Goal: Task Accomplishment & Management: Use online tool/utility

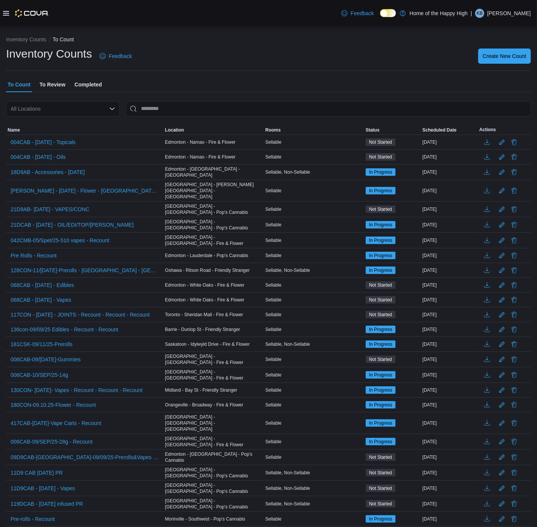
click at [6, 9] on div at bounding box center [26, 13] width 46 height 8
click at [6, 11] on icon at bounding box center [6, 13] width 6 height 6
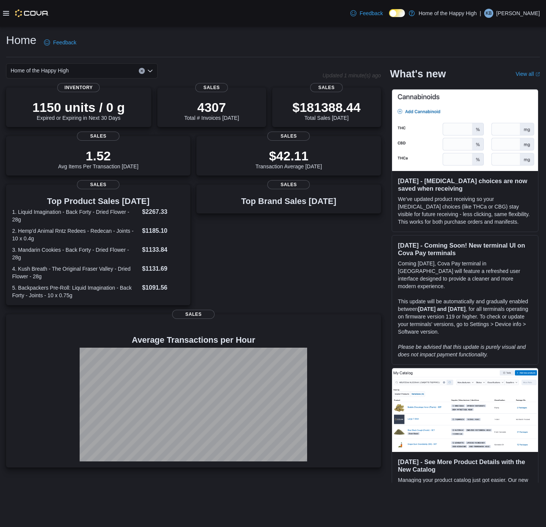
click at [5, 15] on icon at bounding box center [6, 13] width 6 height 5
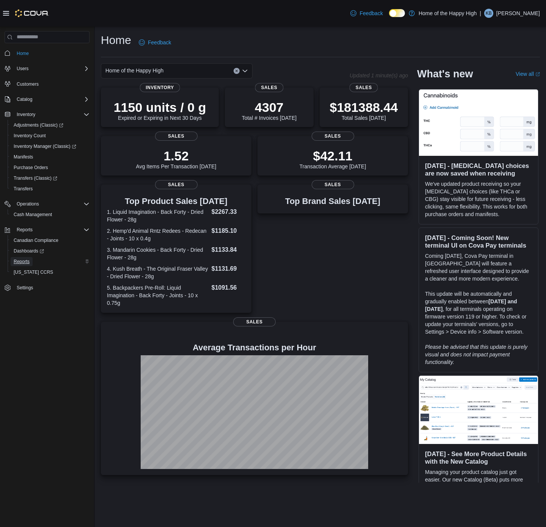
click at [17, 258] on span "Reports" at bounding box center [22, 261] width 16 height 6
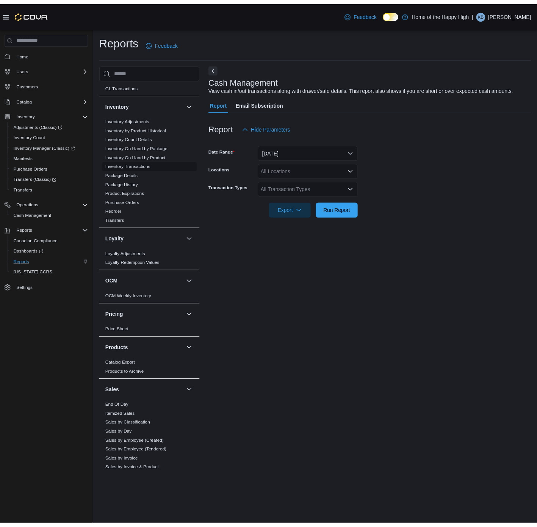
scroll to position [301, 0]
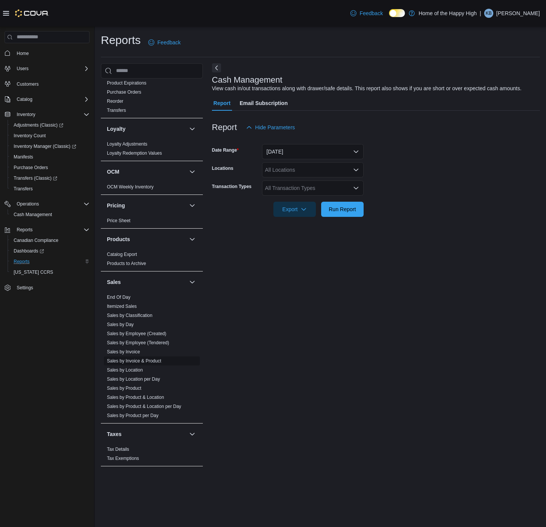
click at [143, 360] on link "Sales by Invoice & Product" at bounding box center [134, 360] width 54 height 5
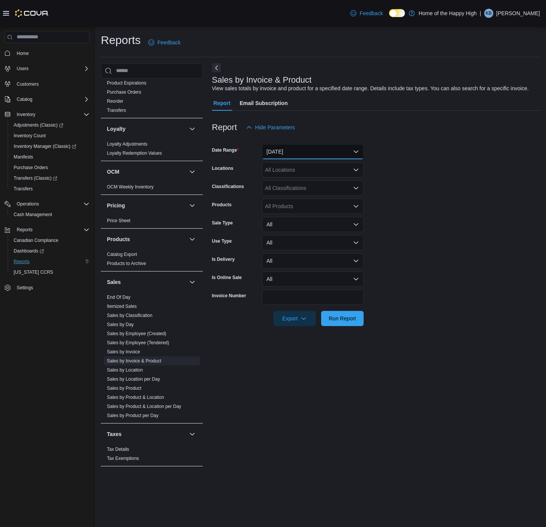
click at [296, 152] on button "Yesterday" at bounding box center [313, 151] width 102 height 15
click at [405, 151] on form "Date Range Yesterday Locations All Locations Classifications All Classification…" at bounding box center [376, 230] width 328 height 191
click at [301, 168] on div "All Locations" at bounding box center [313, 169] width 102 height 15
type input "***"
click at [302, 189] on div "All Classifications" at bounding box center [313, 187] width 102 height 15
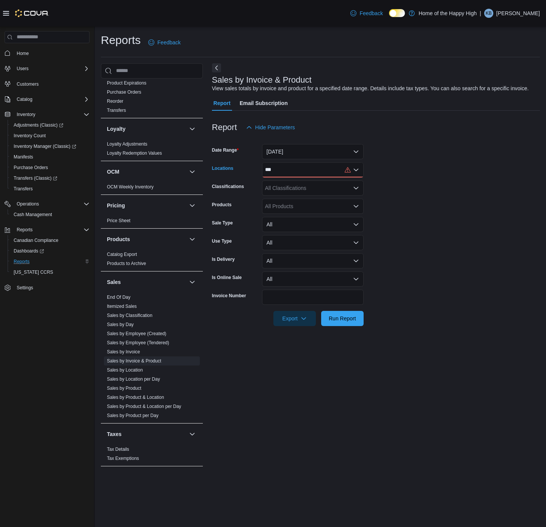
click at [303, 165] on div "***" at bounding box center [313, 169] width 102 height 15
click at [313, 160] on form "Date Range Yesterday Locations *** Classifications All Classifications Products…" at bounding box center [376, 230] width 328 height 191
click at [312, 165] on div "***" at bounding box center [313, 169] width 102 height 15
click at [313, 183] on span "Edmonton - Namao - Fire & Flower" at bounding box center [334, 182] width 82 height 8
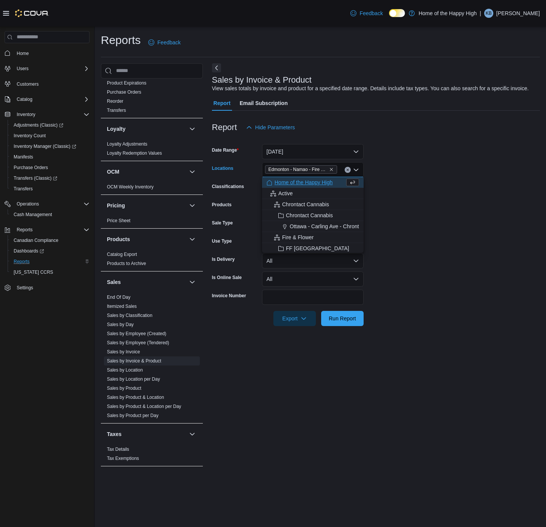
click at [418, 166] on form "Date Range Yesterday Locations Edmonton - Namao - Fire & Flower Combo box. Sele…" at bounding box center [376, 230] width 328 height 191
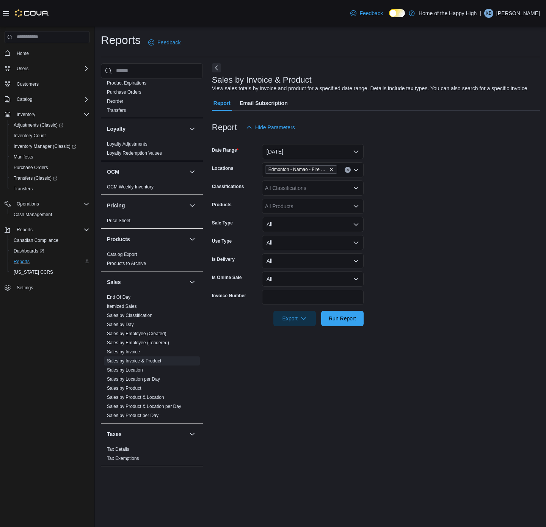
click at [304, 180] on div "All Classifications" at bounding box center [313, 187] width 102 height 15
click at [461, 205] on form "Date Range Yesterday Locations Edmonton - Namao - Fire & Flower Classifications…" at bounding box center [376, 230] width 328 height 191
click at [310, 203] on div "All Products" at bounding box center [313, 206] width 102 height 15
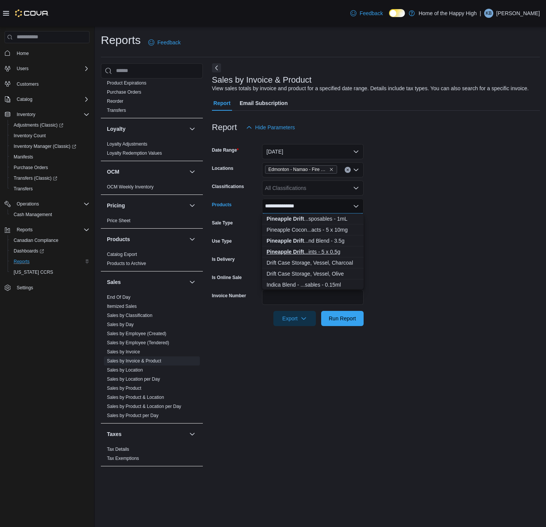
type input "**********"
click at [337, 249] on div "Pineapple Drift ...ints - 5 x 0.5g" at bounding box center [312, 252] width 92 height 8
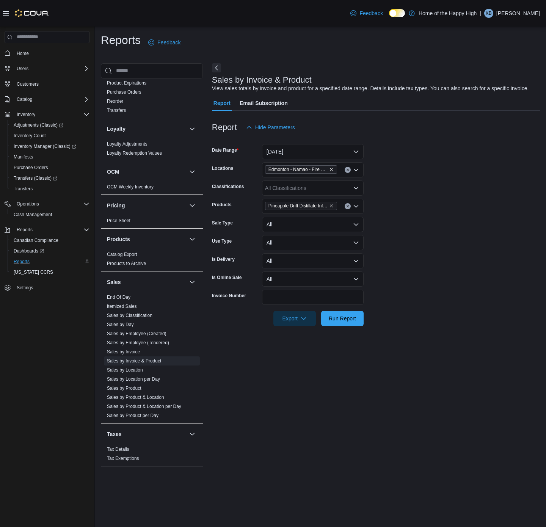
click at [407, 236] on form "Date Range Yesterday Locations Edmonton - Namao - Fire & Flower Classifications…" at bounding box center [376, 230] width 328 height 191
click at [340, 318] on span "Run Report" at bounding box center [341, 318] width 27 height 8
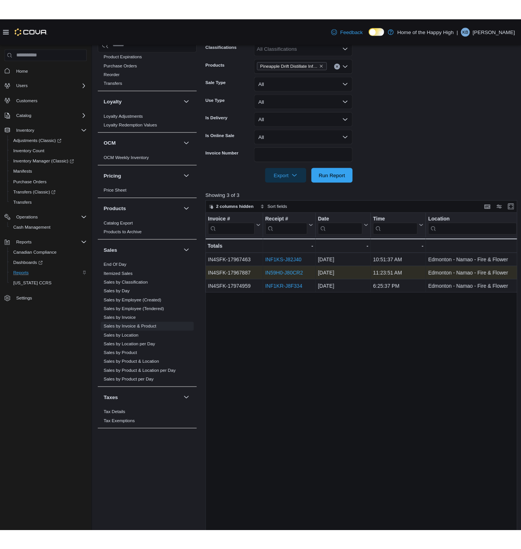
scroll to position [170, 0]
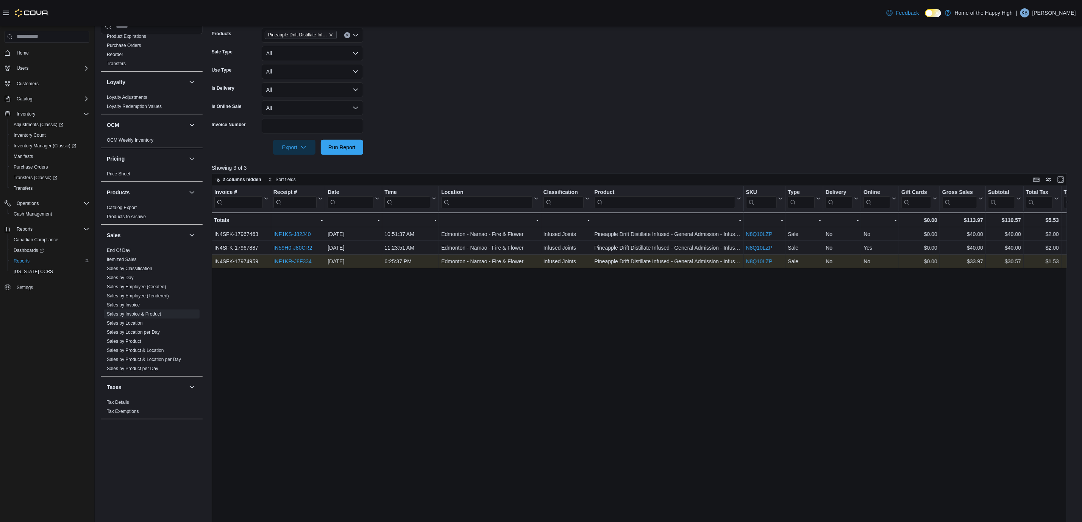
click at [278, 261] on link "INF1KR-J8F334" at bounding box center [293, 261] width 38 height 6
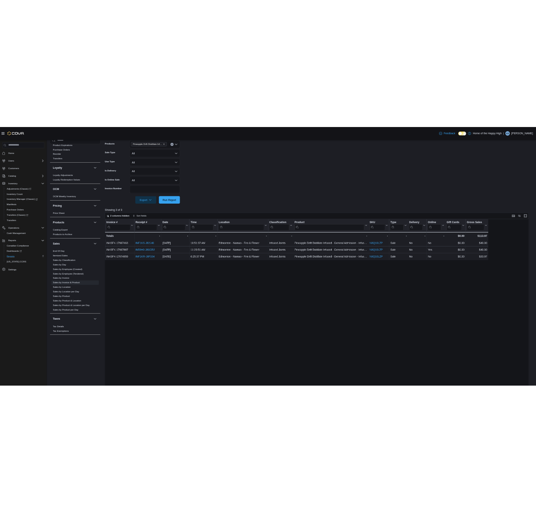
scroll to position [284, 0]
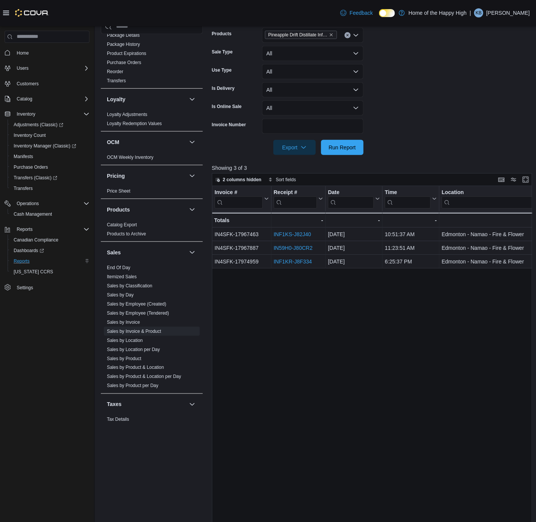
click at [396, 94] on form "Date Range Yesterday Locations Edmonton - Namao - Fire & Flower Classifications…" at bounding box center [374, 59] width 324 height 191
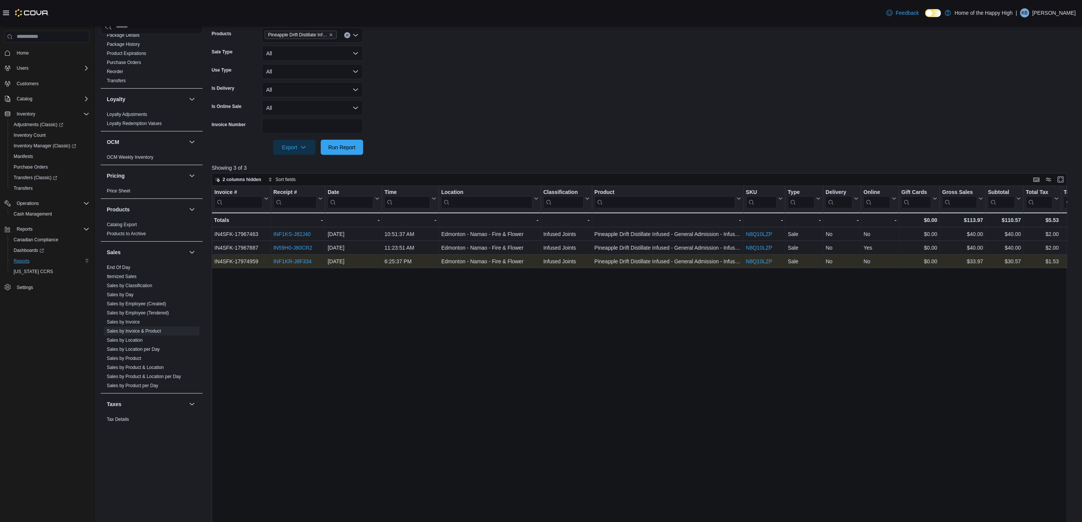
click at [278, 258] on link "INF1KR-J8F334" at bounding box center [293, 261] width 38 height 6
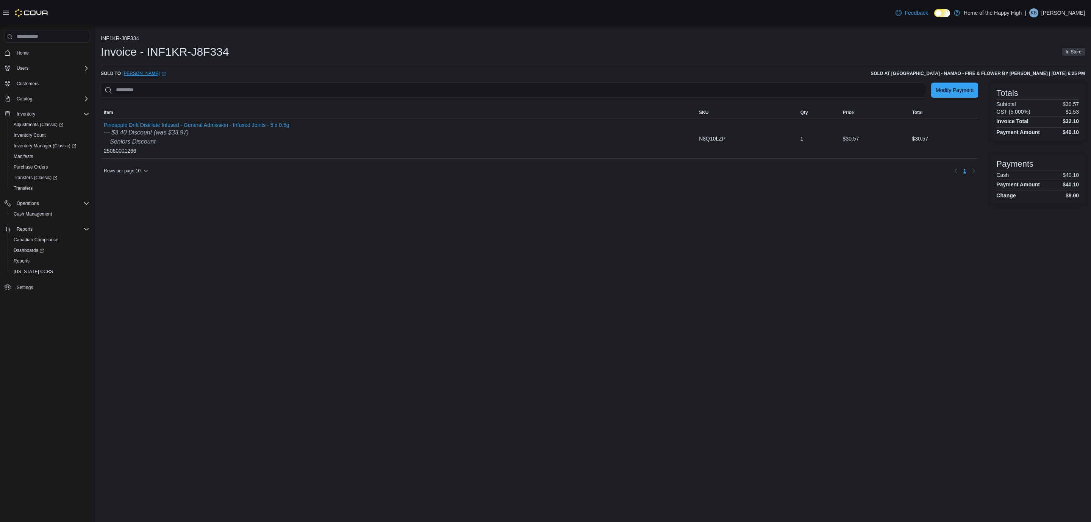
click at [127, 70] on link "[PERSON_NAME] (opens in a new tab or window)" at bounding box center [144, 73] width 44 height 6
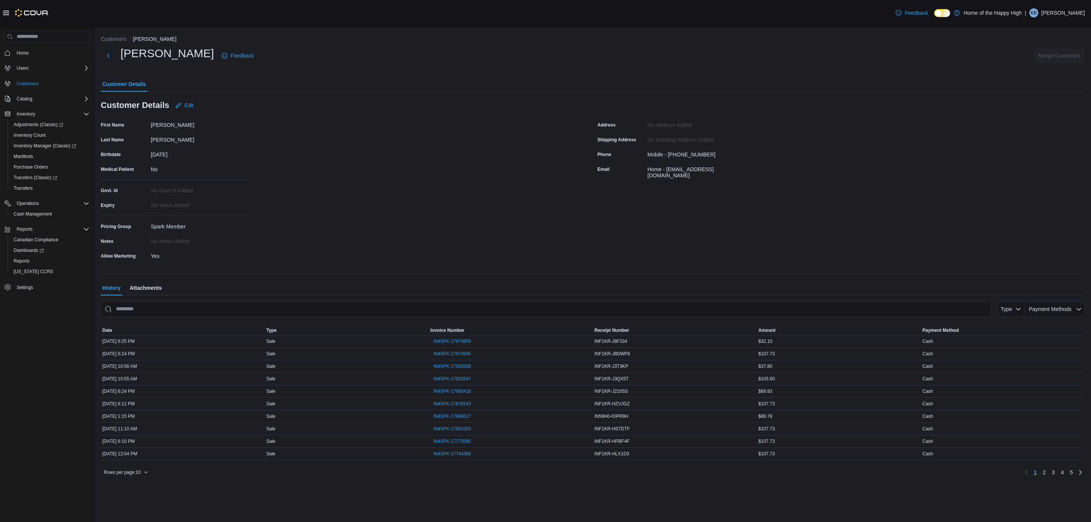
drag, startPoint x: 229, startPoint y: 58, endPoint x: 118, endPoint y: 55, distance: 110.7
click at [118, 55] on div "Rosanne Lacoursiere Feedback" at bounding box center [179, 56] width 156 height 20
copy h1 "[PERSON_NAME]"
